Goal: Obtain resource: Download file/media

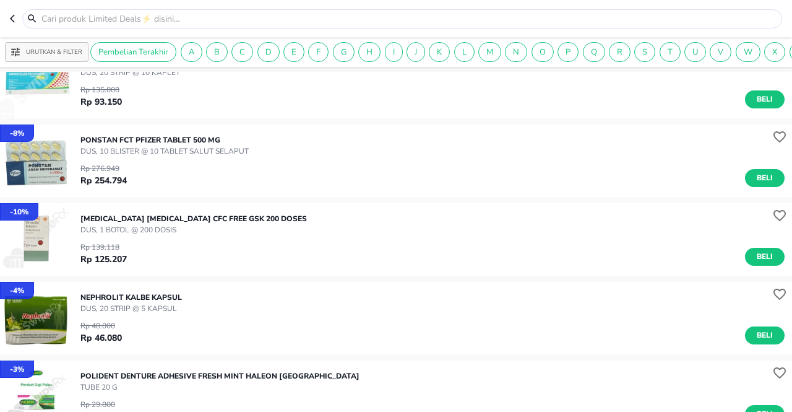
scroll to position [103, 0]
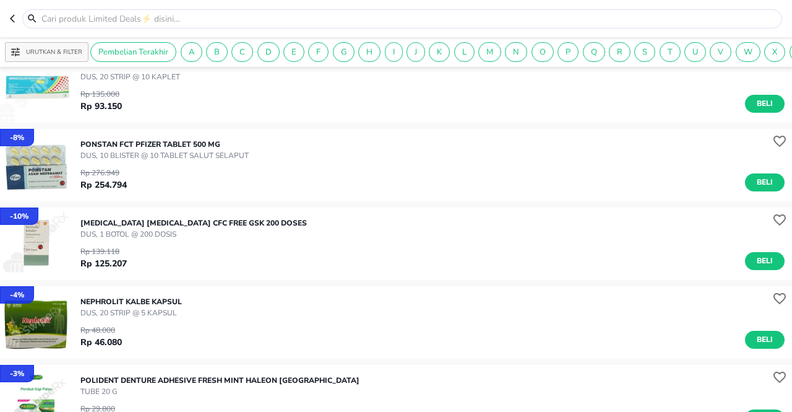
click at [8, 11] on header at bounding box center [396, 18] width 792 height 37
click at [14, 24] on button "button" at bounding box center [16, 18] width 12 height 19
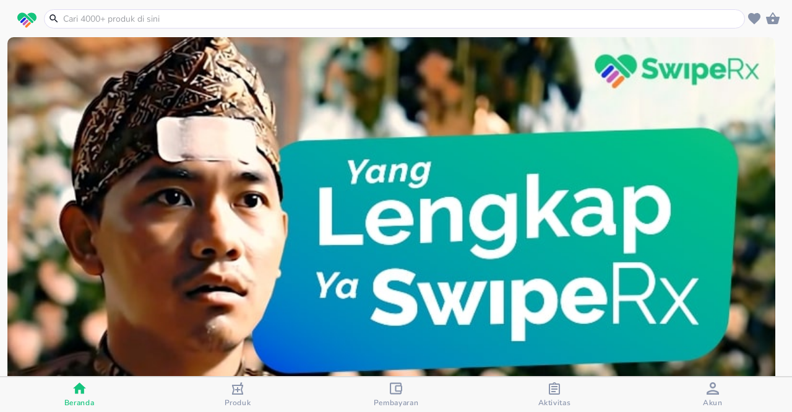
click at [560, 395] on div "button" at bounding box center [554, 389] width 12 height 15
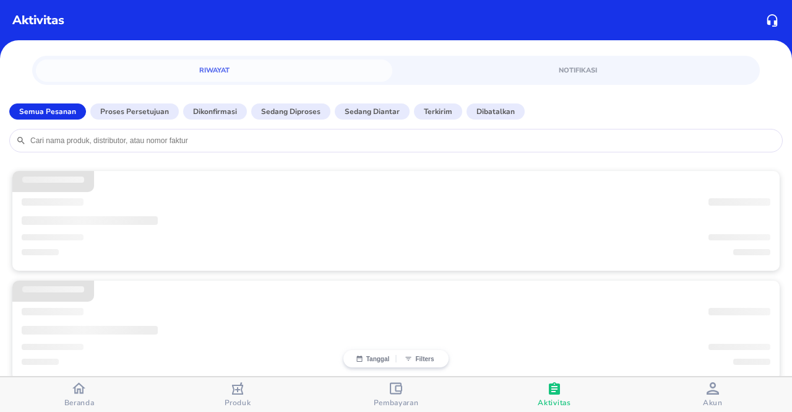
click at [156, 139] on input "search" at bounding box center [402, 141] width 747 height 10
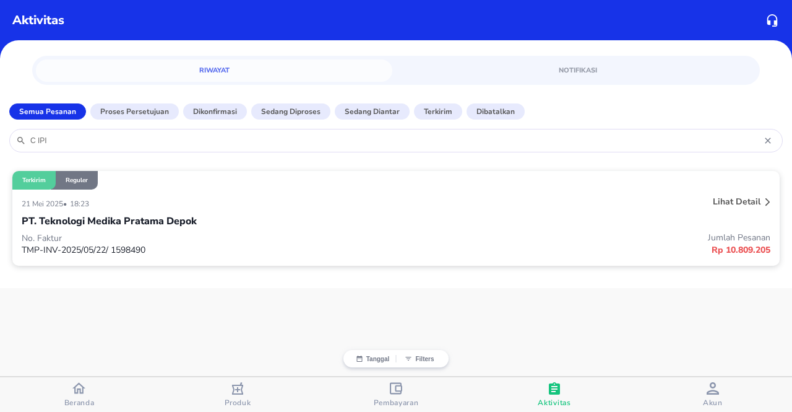
type input "C IPI"
click at [374, 224] on div "PT. Teknologi Medika Pratama Depok" at bounding box center [396, 220] width 749 height 21
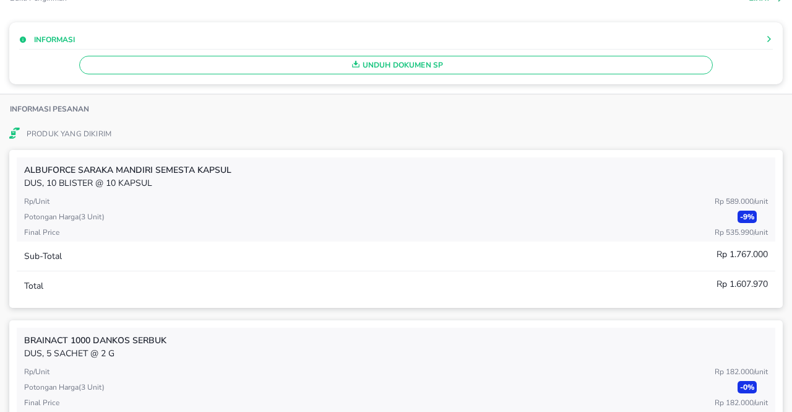
scroll to position [248, 0]
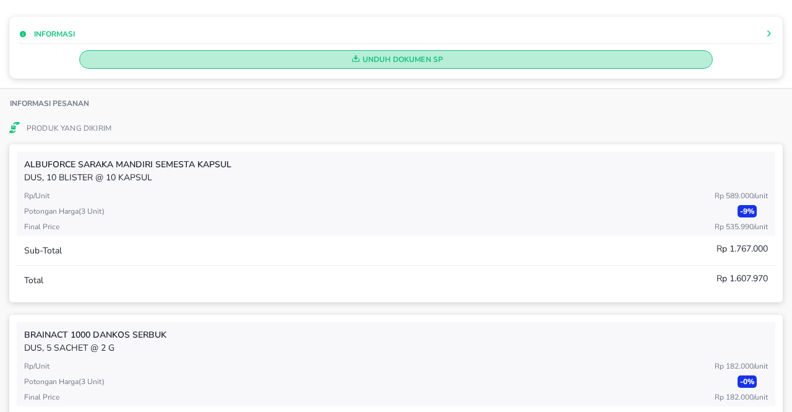
click at [386, 62] on span "Unduh Dokumen SP" at bounding box center [396, 59] width 623 height 16
